Goal: Task Accomplishment & Management: Manage account settings

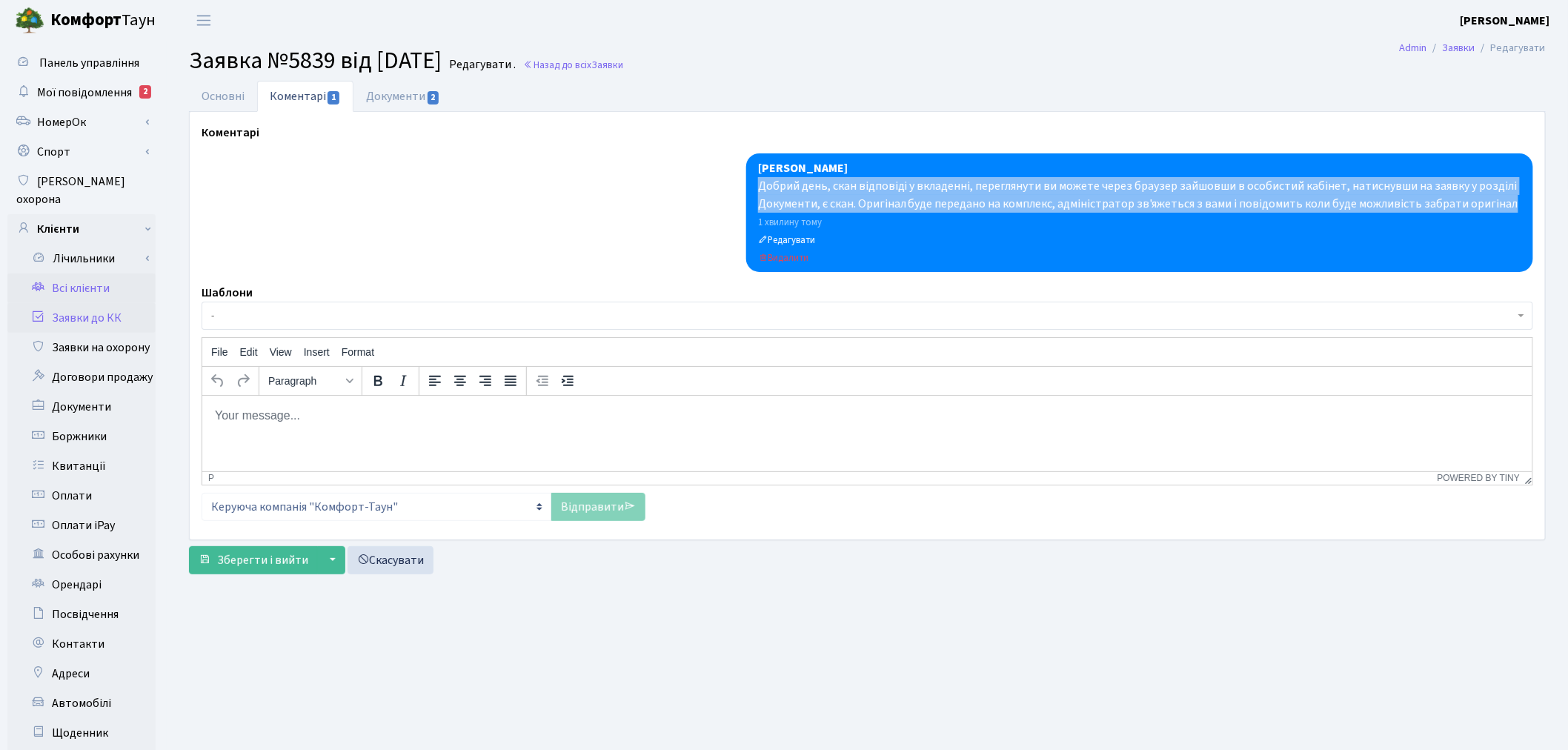
click at [116, 274] on link "Всі клієнти" at bounding box center [81, 288] width 148 height 30
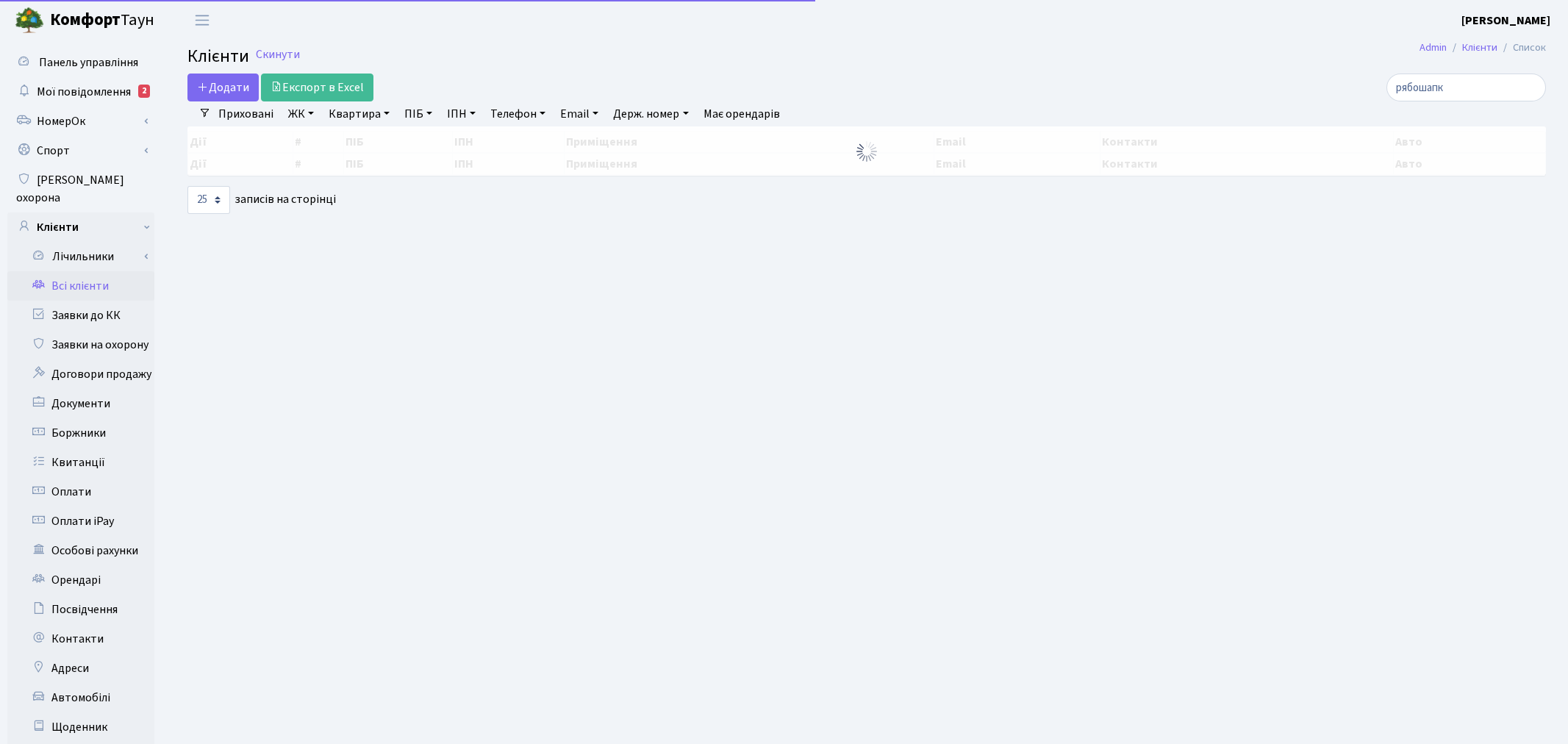
select select "25"
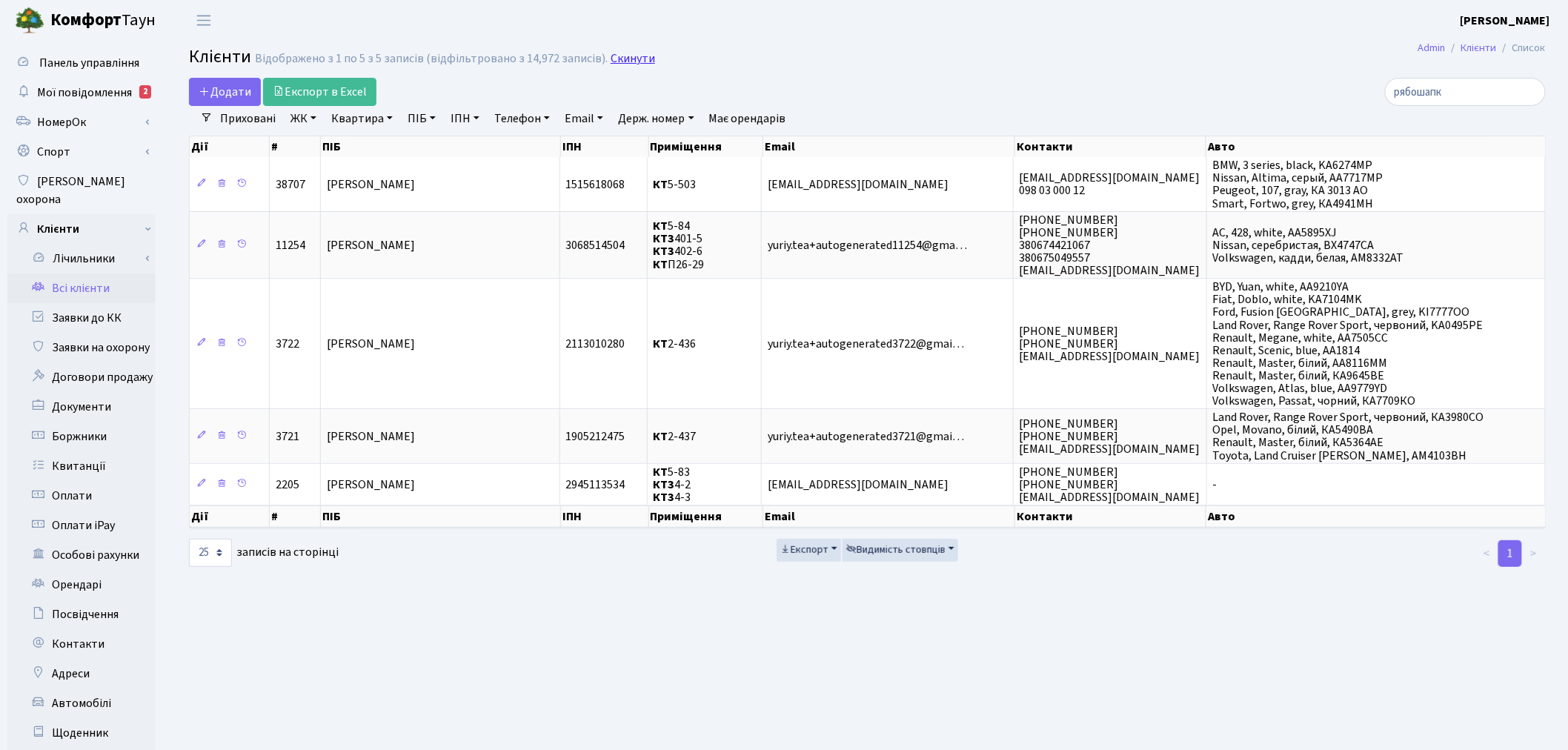
click at [638, 58] on link "Скинути" at bounding box center [633, 58] width 45 height 14
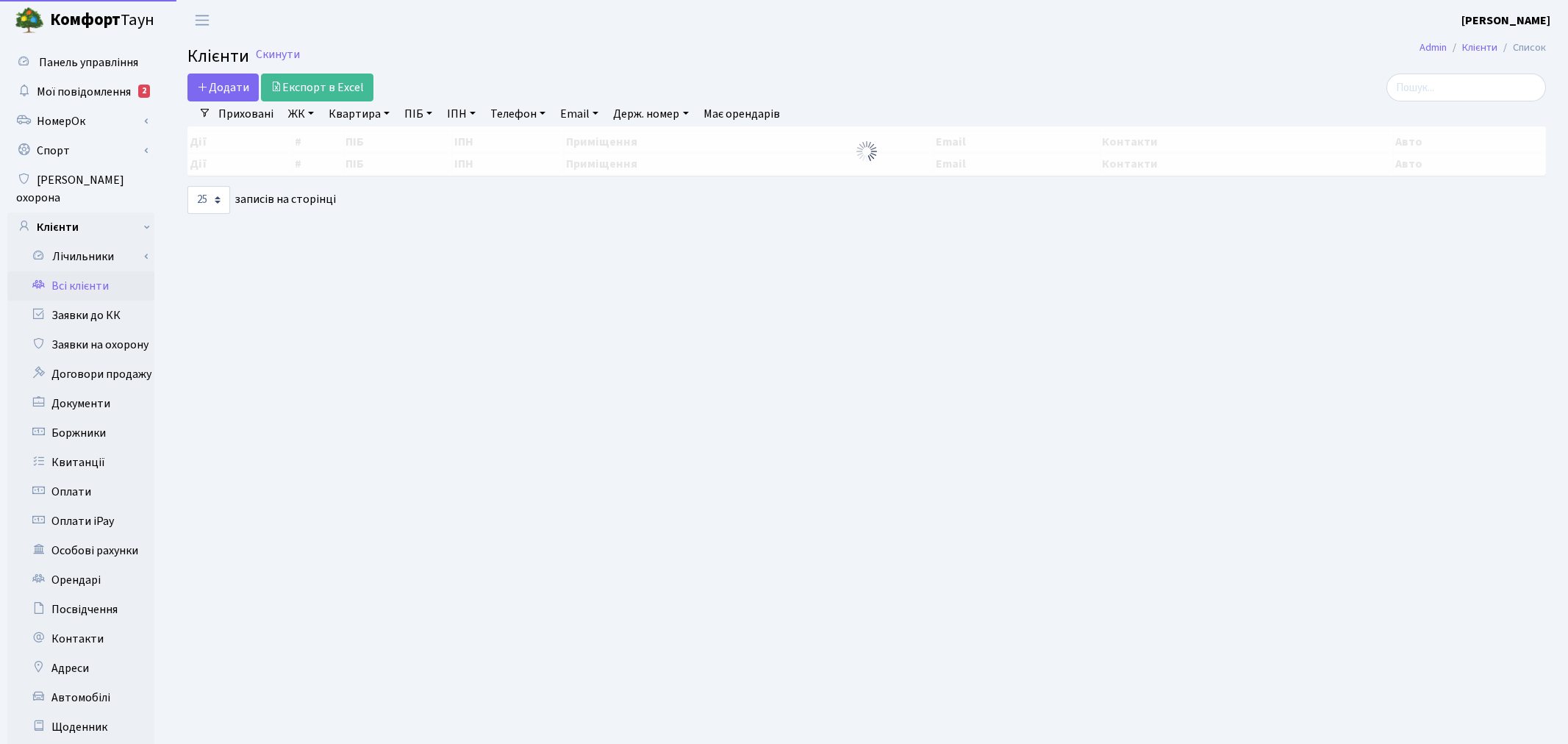
select select "25"
click at [1430, 92] on input "search" at bounding box center [1454, 87] width 160 height 28
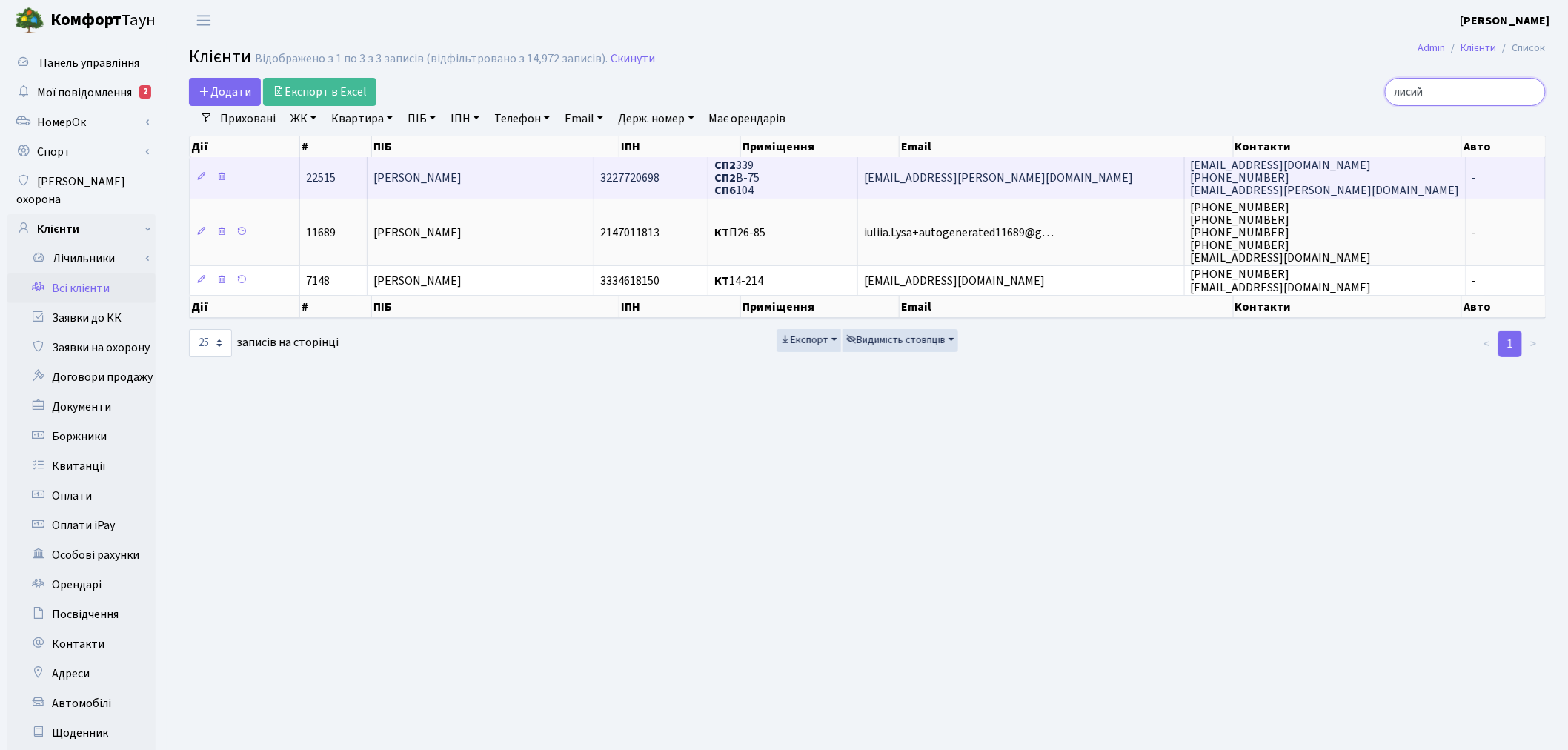
type input "лисий"
click at [1026, 174] on span "Lysyy.Sergiy@gmail.com" at bounding box center [998, 177] width 269 height 16
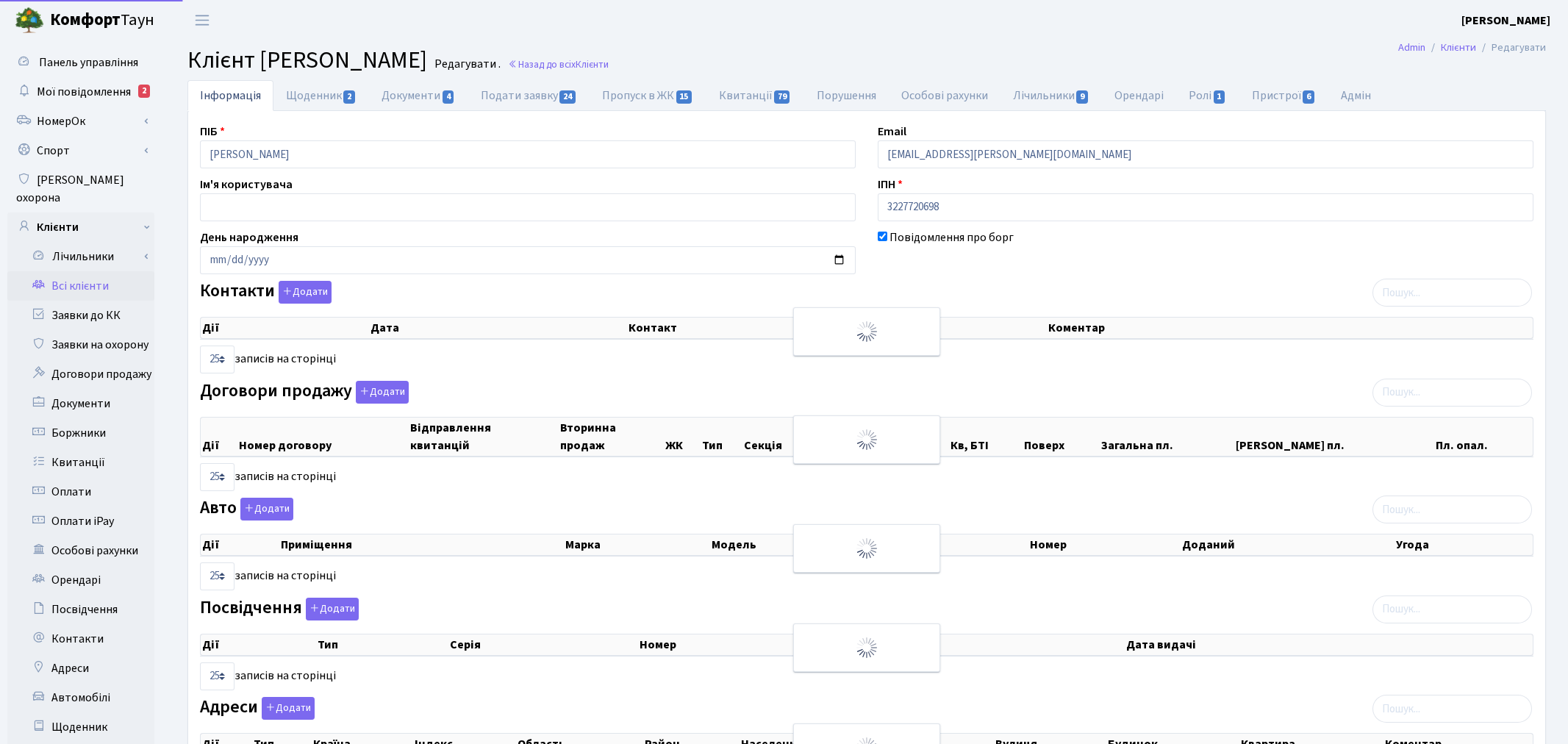
select select "25"
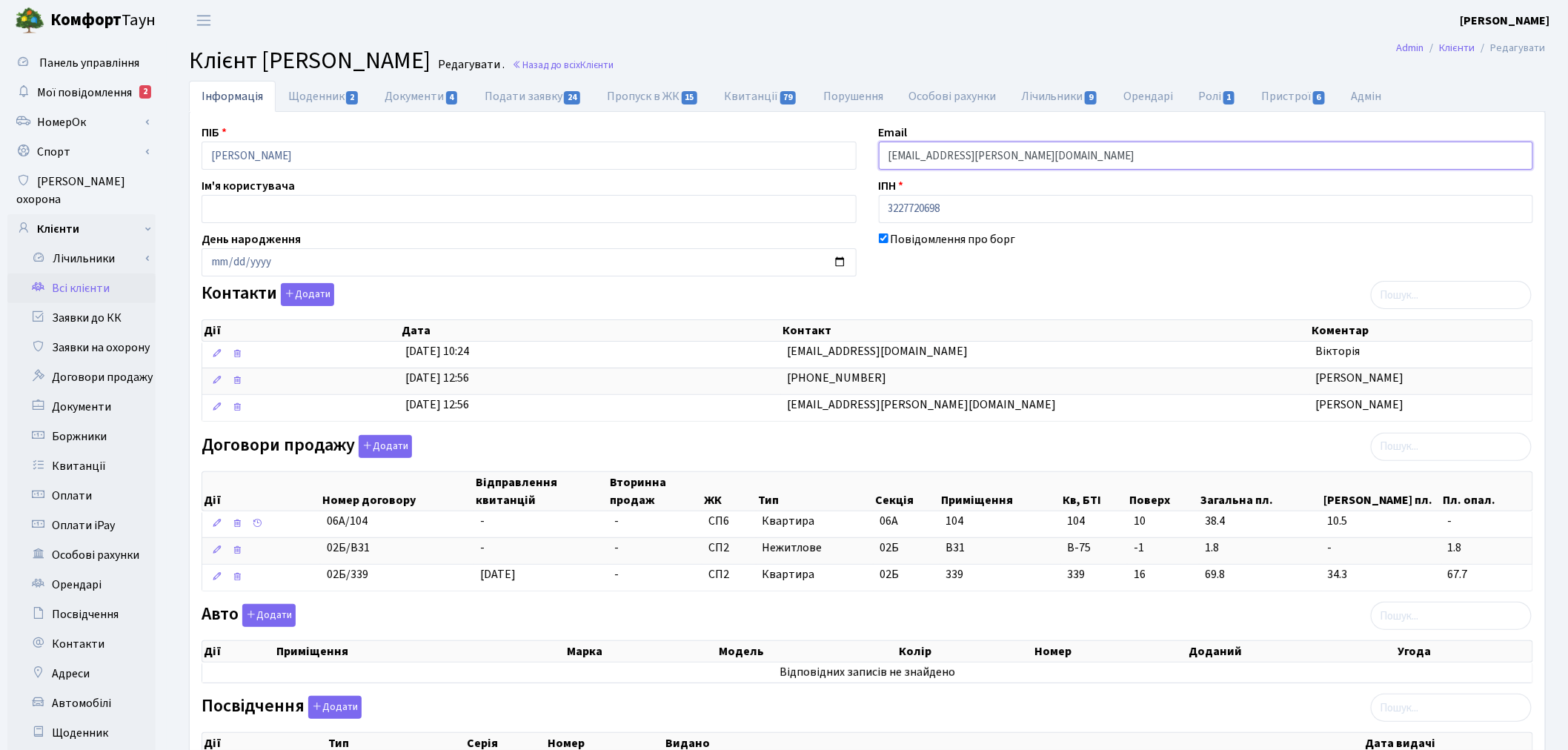
drag, startPoint x: 1023, startPoint y: 152, endPoint x: 845, endPoint y: 152, distance: 178.0
click at [845, 152] on div "ПІБ Лисий Сергій Віталійович Email Lysyy.Sergiy@gmail.com Ім'я користувача ІПН …" at bounding box center [867, 614] width 1354 height 982
